Goal: Task Accomplishment & Management: Manage account settings

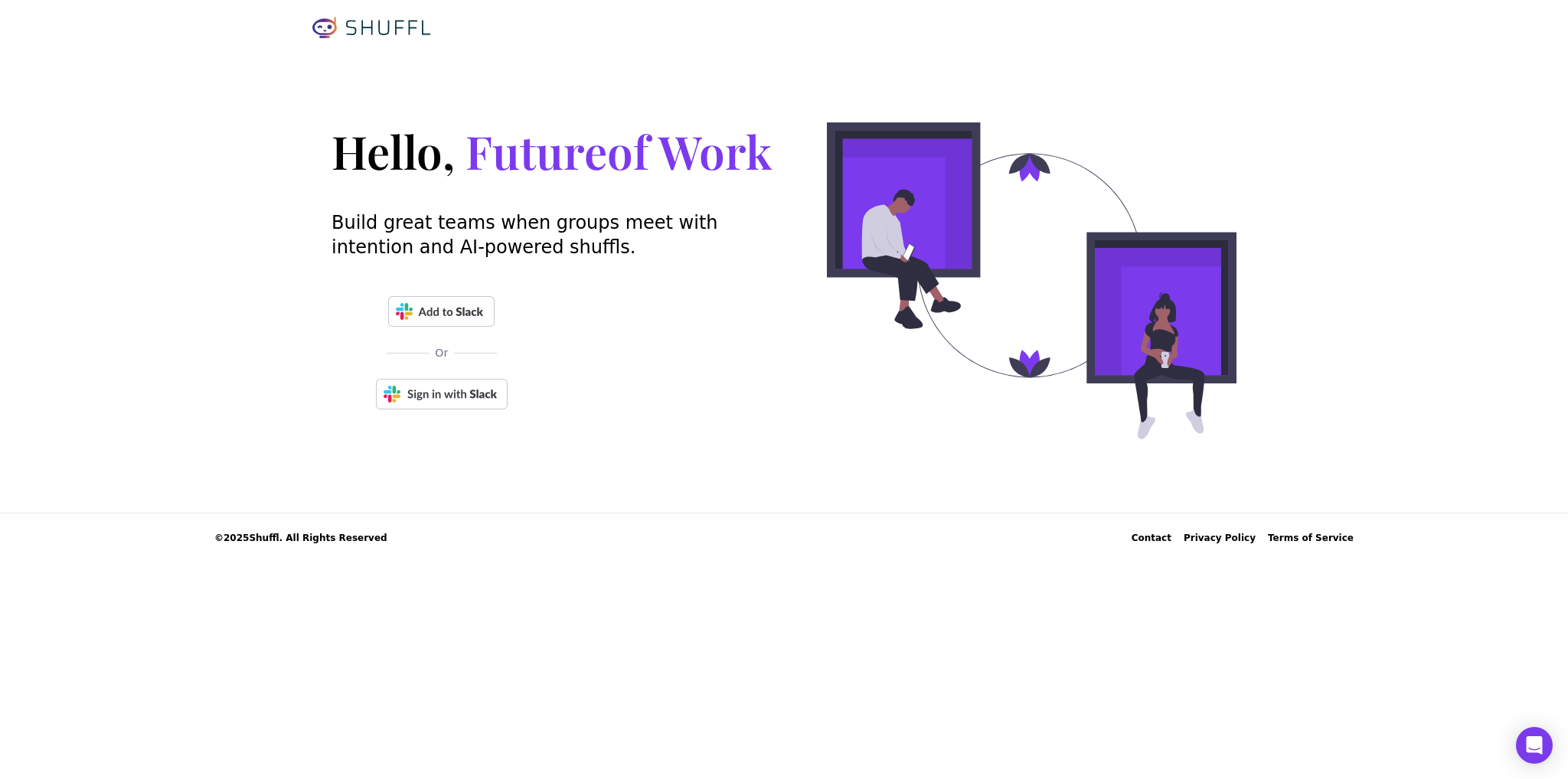
click at [444, 398] on img at bounding box center [441, 393] width 131 height 31
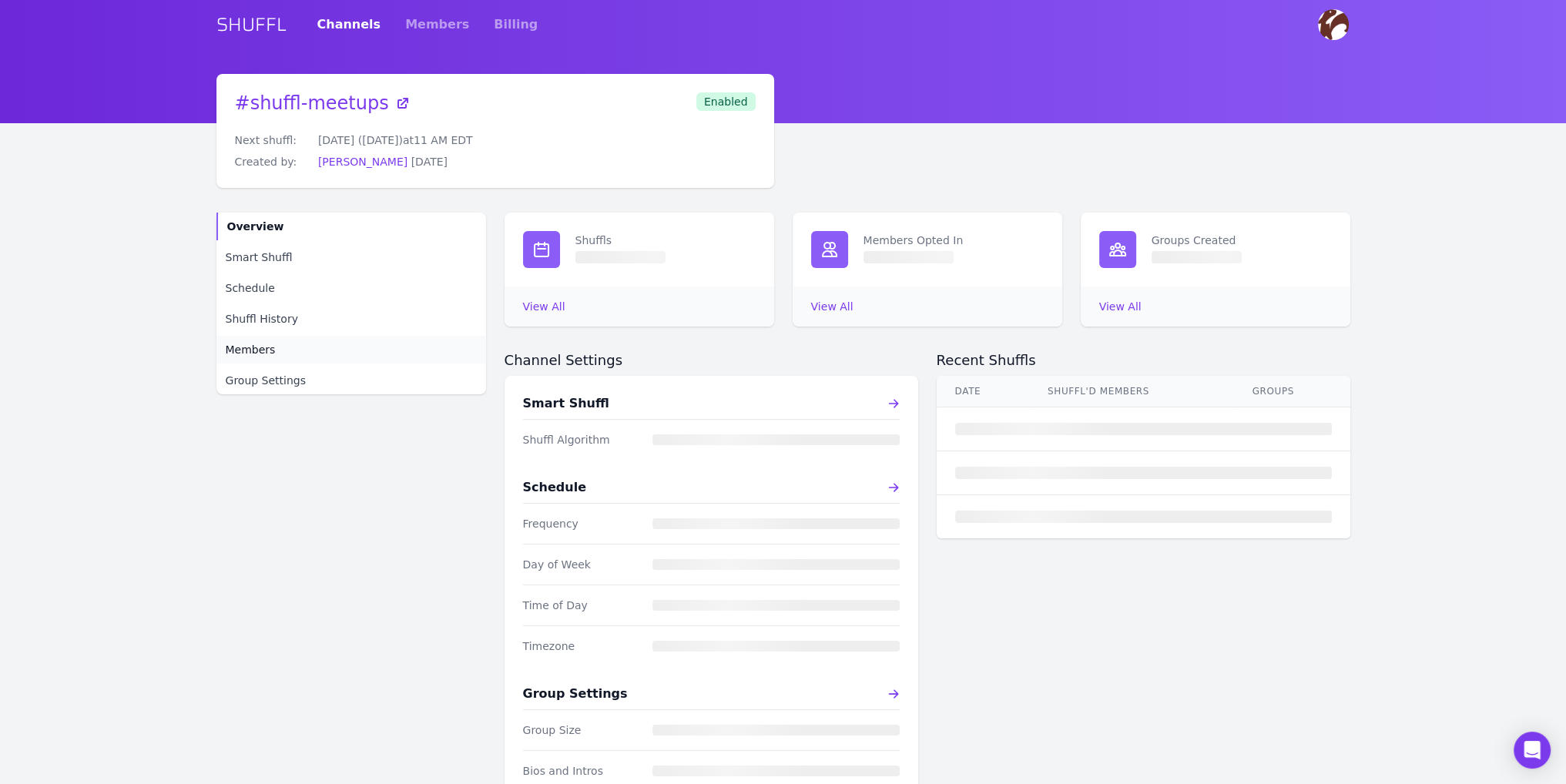
click at [259, 352] on span "Members" at bounding box center [251, 349] width 50 height 16
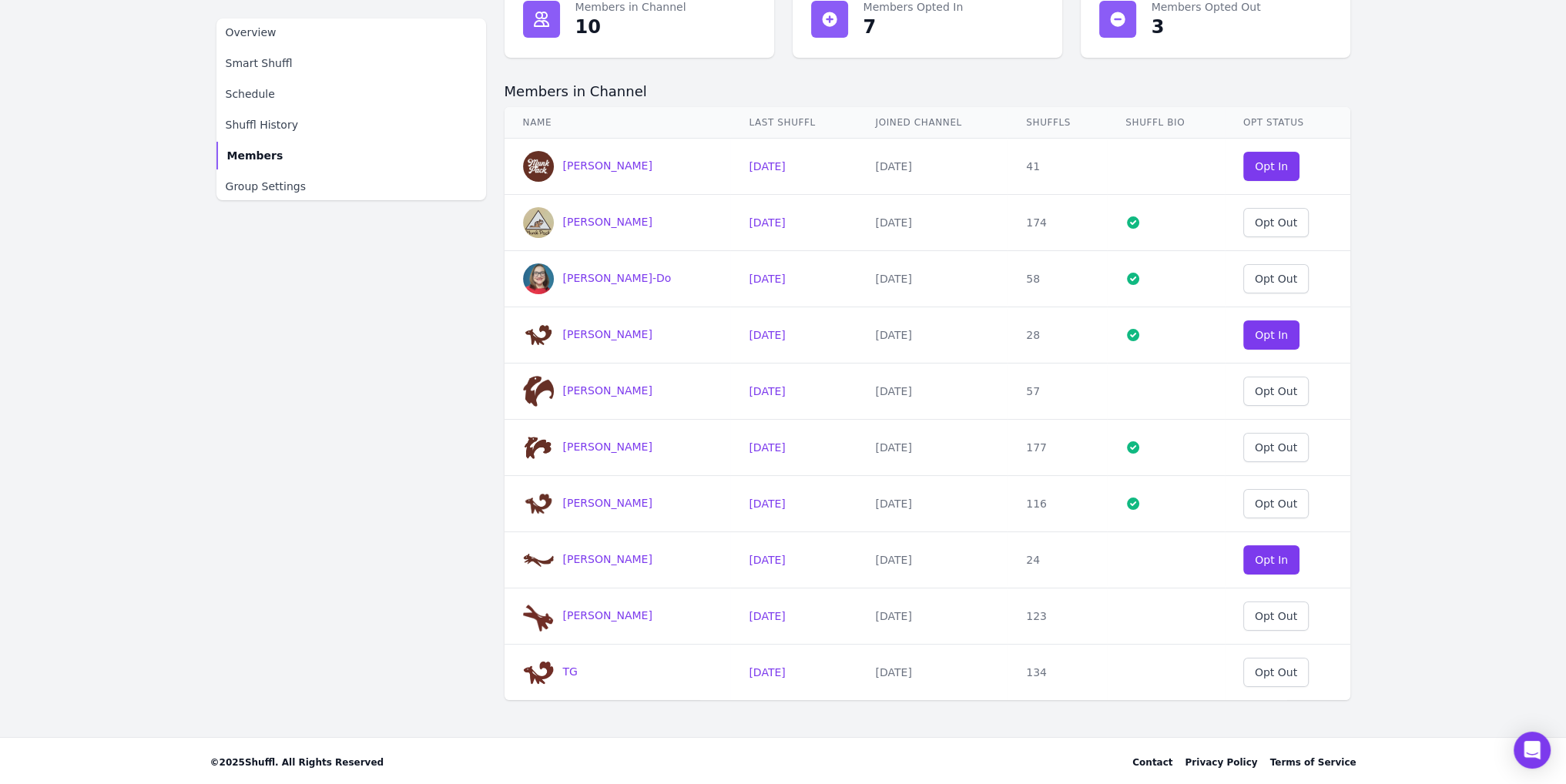
scroll to position [233, 0]
click at [1280, 561] on button "Opt In" at bounding box center [1272, 558] width 57 height 29
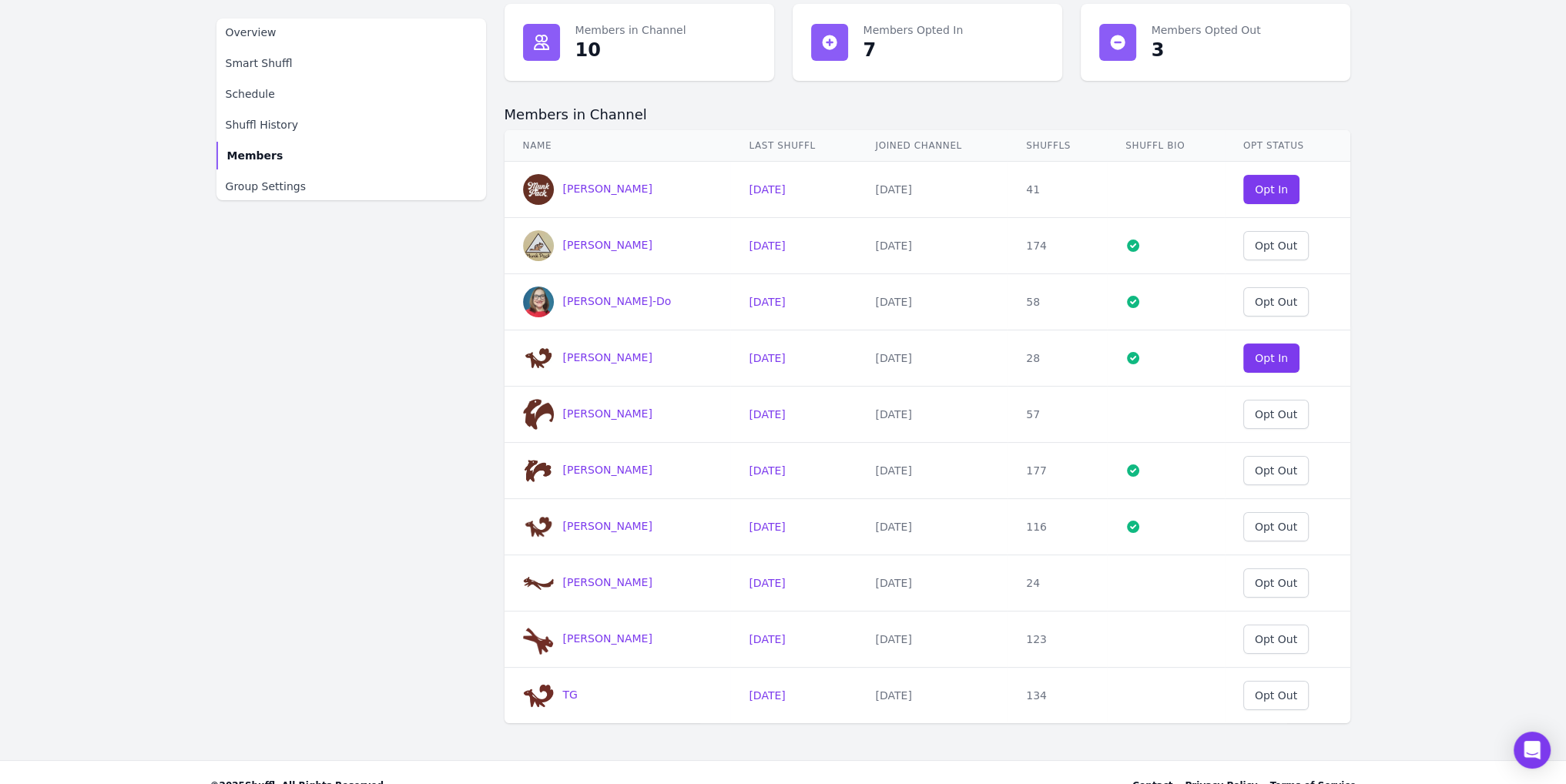
scroll to position [208, 0]
click at [1269, 413] on div "Opt Out" at bounding box center [1276, 416] width 43 height 16
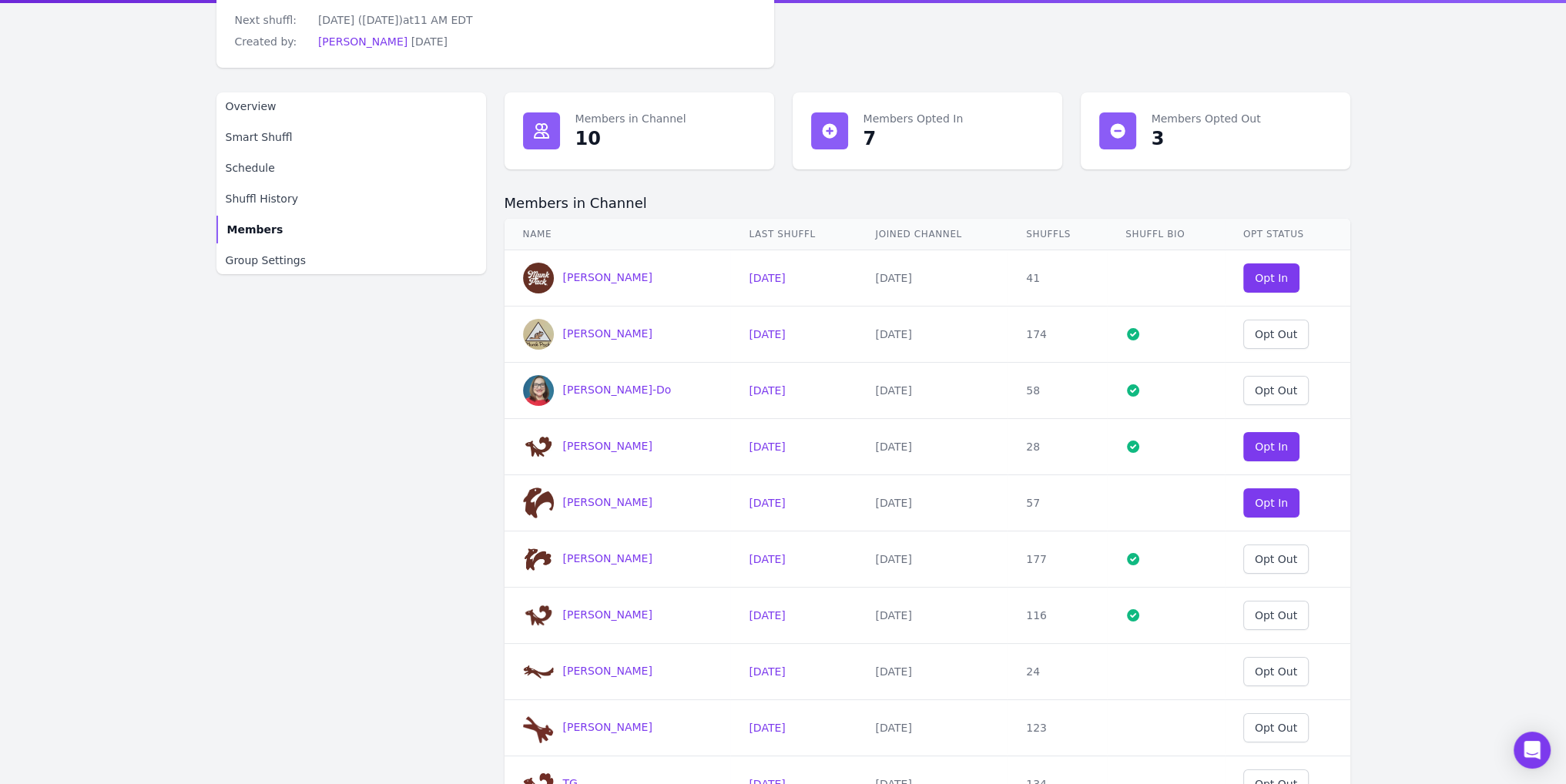
scroll to position [0, 0]
